Goal: Transaction & Acquisition: Download file/media

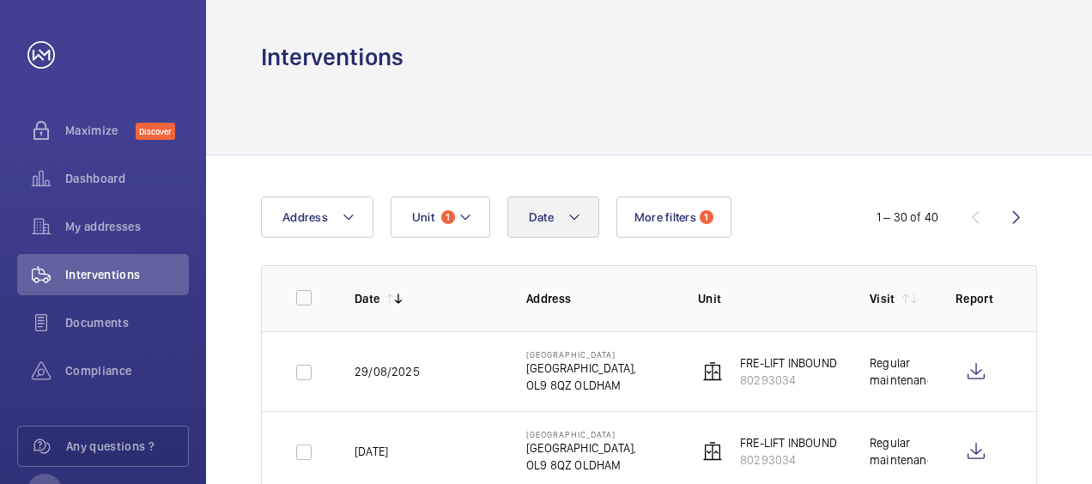
scroll to position [206, 0]
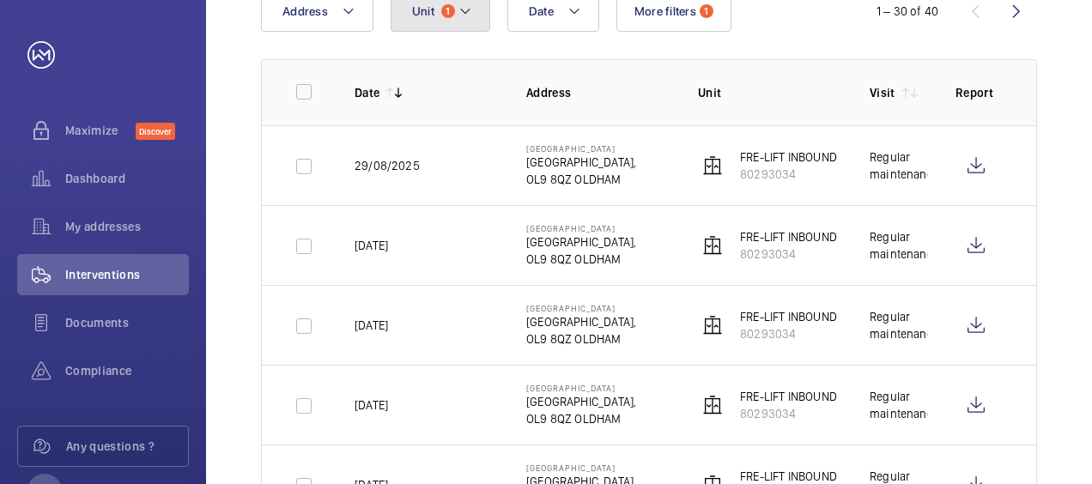
click at [471, 14] on button "Unit 1" at bounding box center [441, 11] width 100 height 41
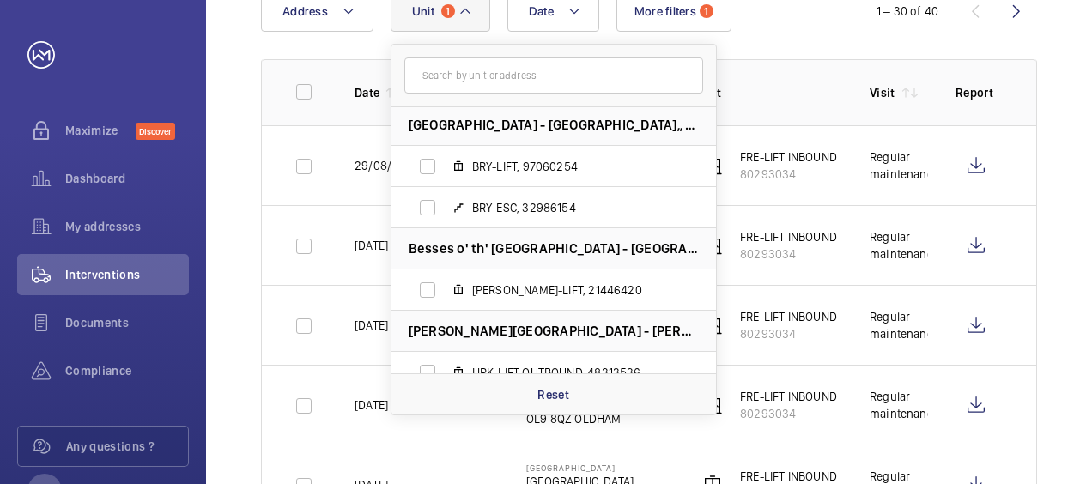
scroll to position [1, 0]
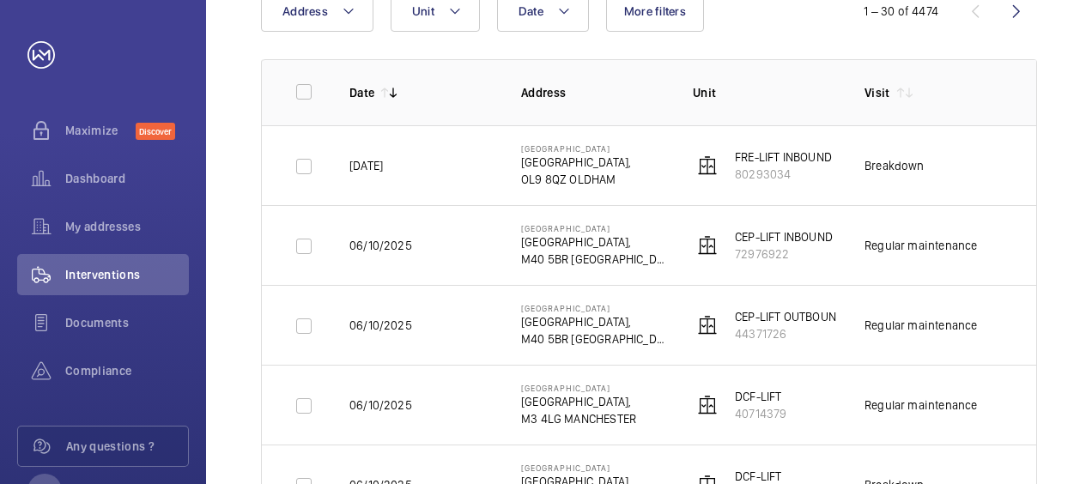
scroll to position [172, 0]
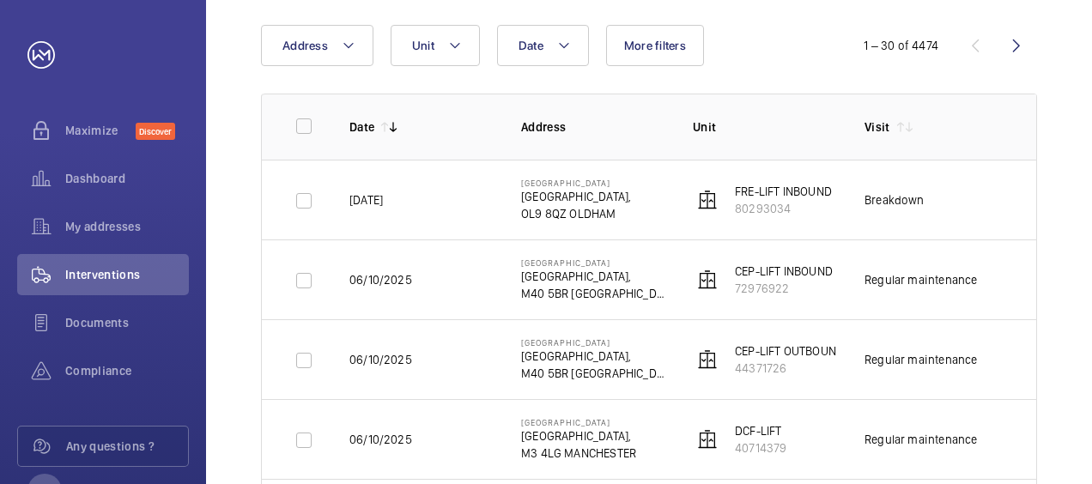
click at [968, 464] on td "Regular maintenance" at bounding box center [923, 439] width 172 height 80
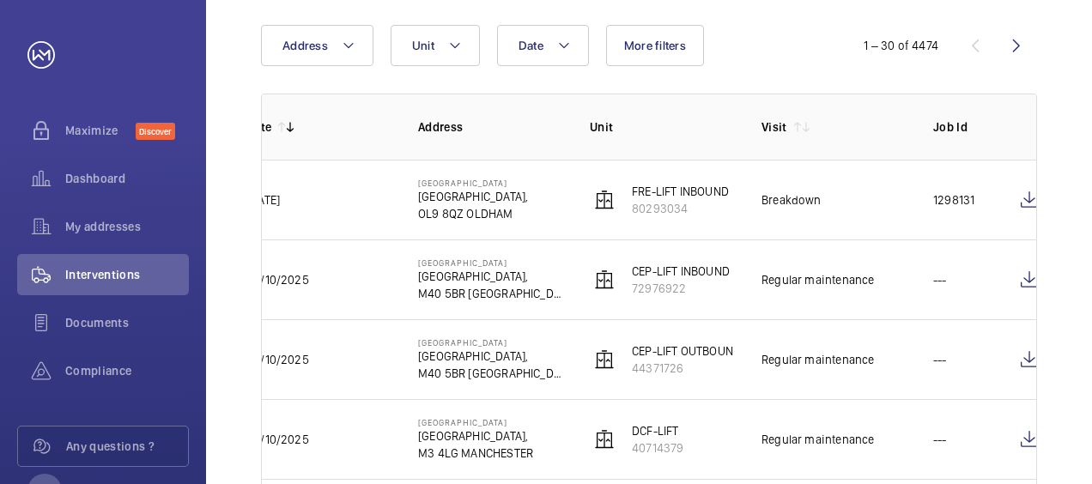
scroll to position [0, 119]
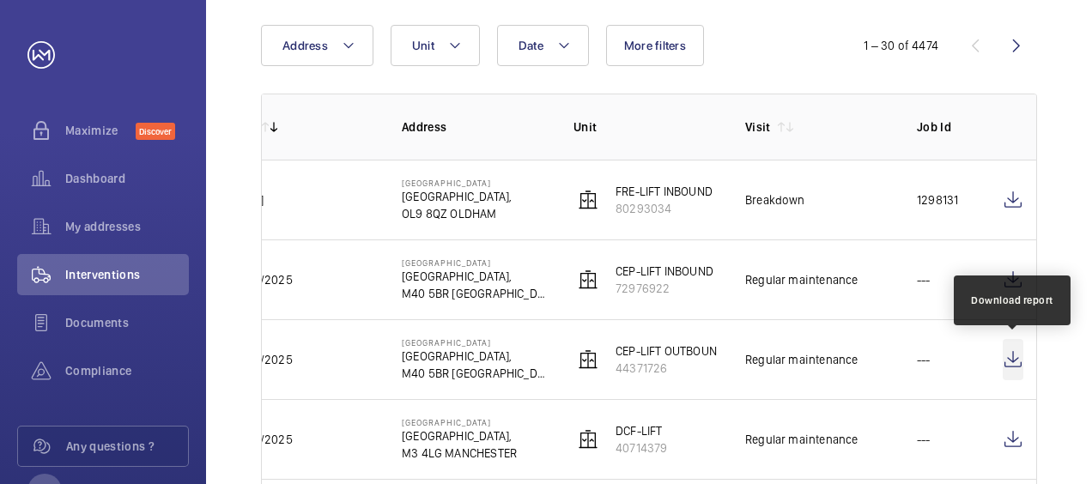
click at [1016, 356] on wm-front-icon-button at bounding box center [1013, 359] width 21 height 41
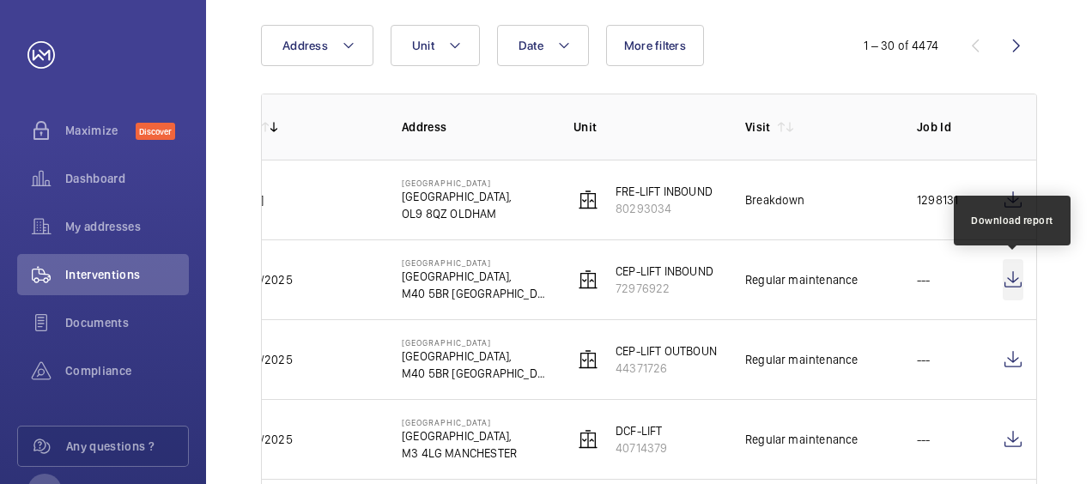
click at [1015, 280] on wm-front-icon-button at bounding box center [1013, 279] width 21 height 41
